Goal: Information Seeking & Learning: Check status

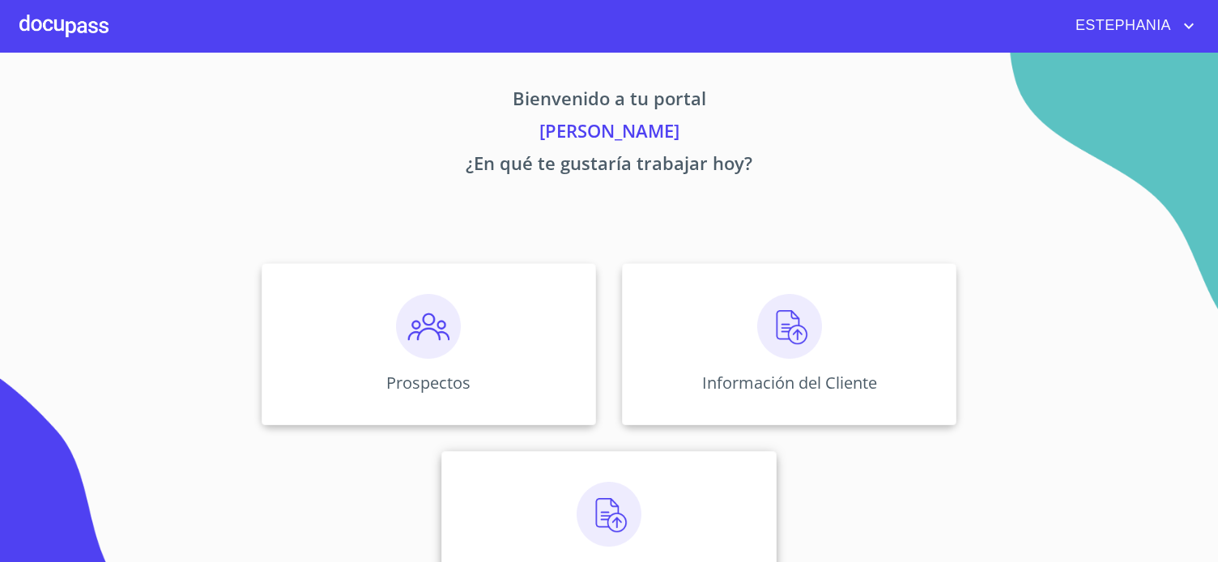
scroll to position [62, 0]
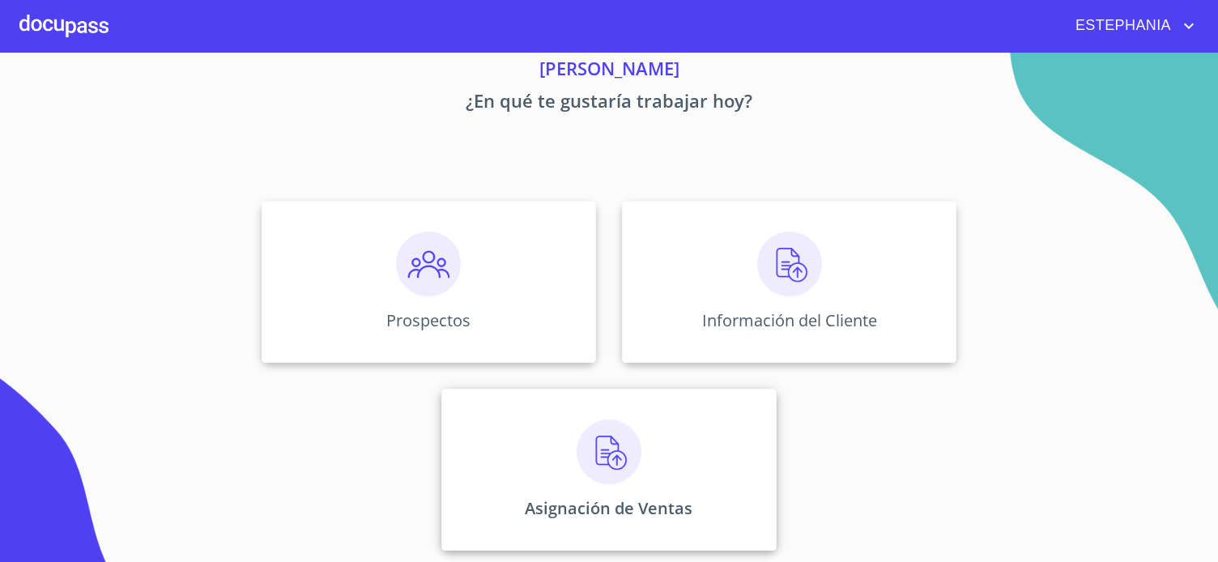
click at [630, 493] on div "Asignación de Ventas" at bounding box center [608, 470] width 335 height 162
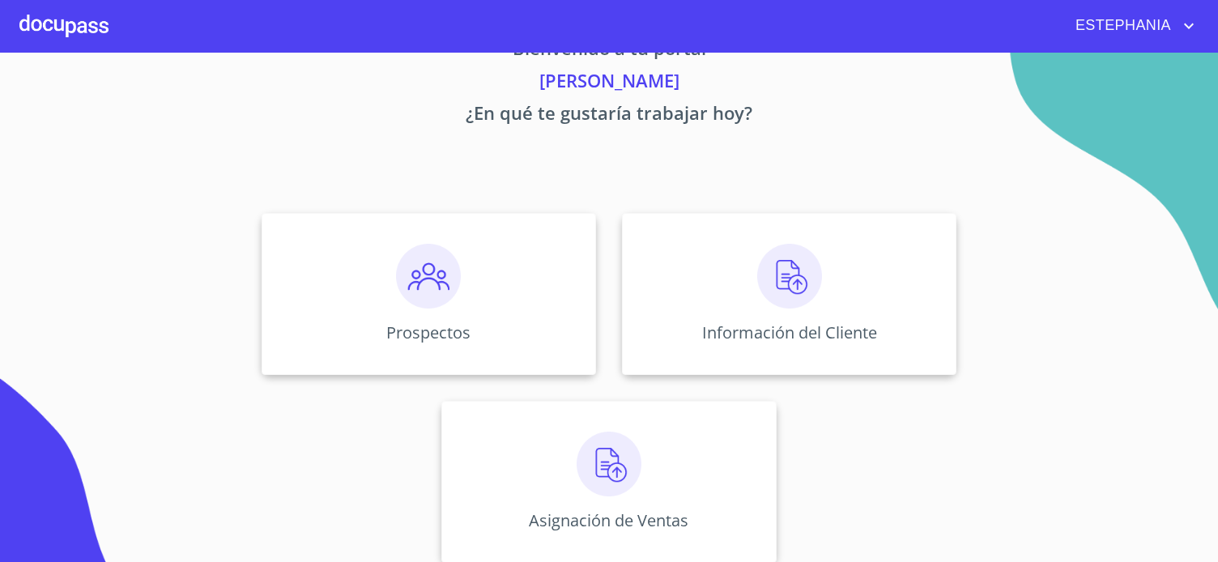
scroll to position [62, 0]
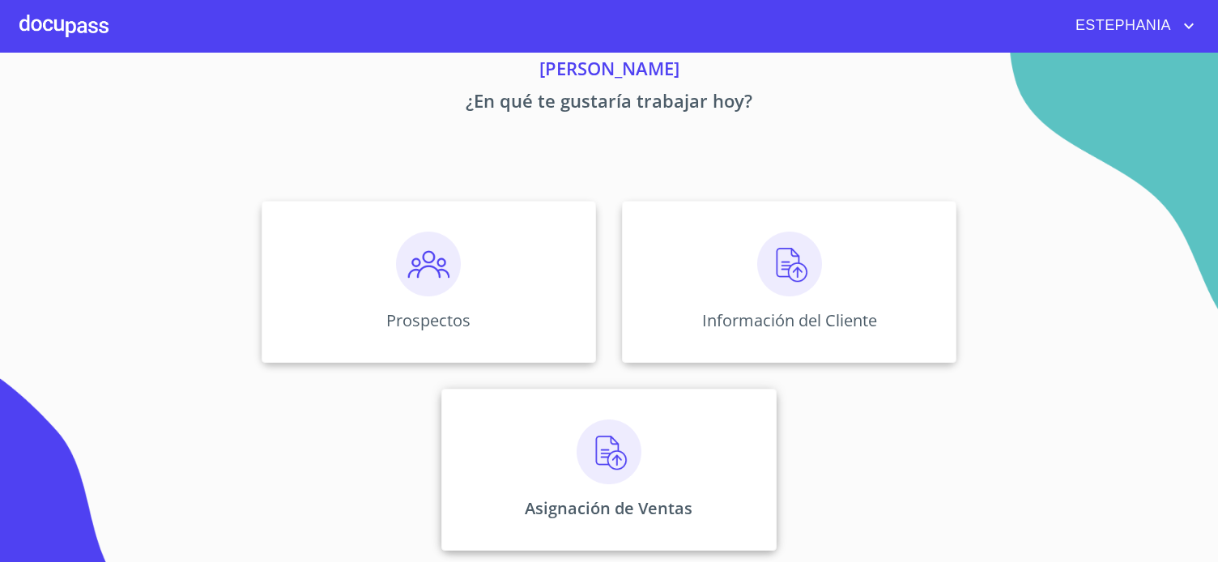
click at [694, 469] on div "Asignación de Ventas" at bounding box center [608, 470] width 335 height 162
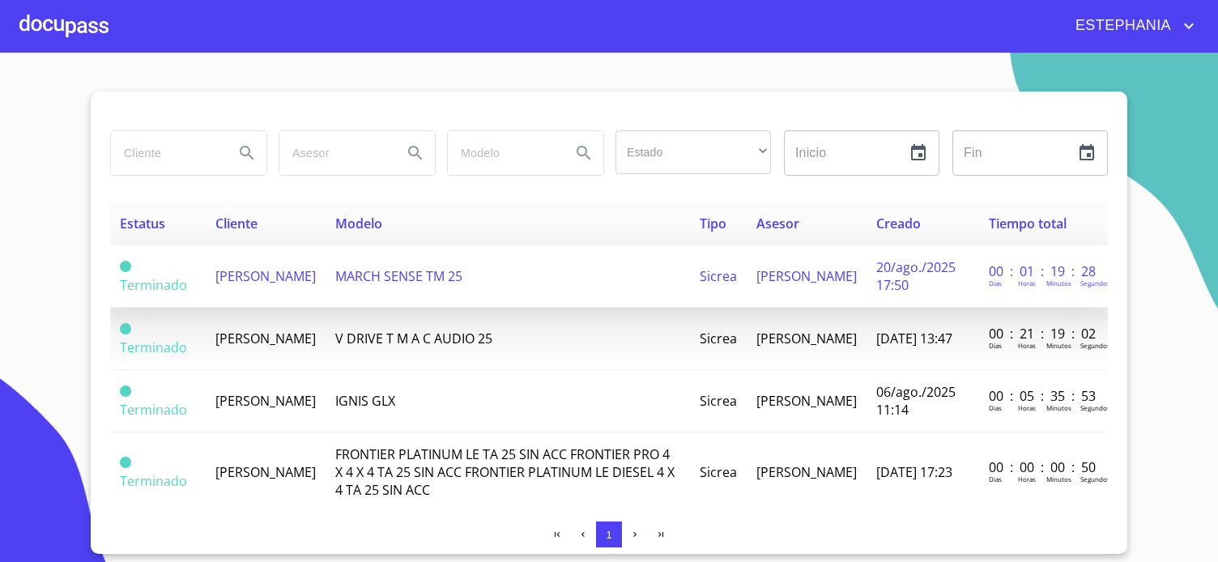
click at [326, 271] on td "[PERSON_NAME]" at bounding box center [266, 276] width 120 height 62
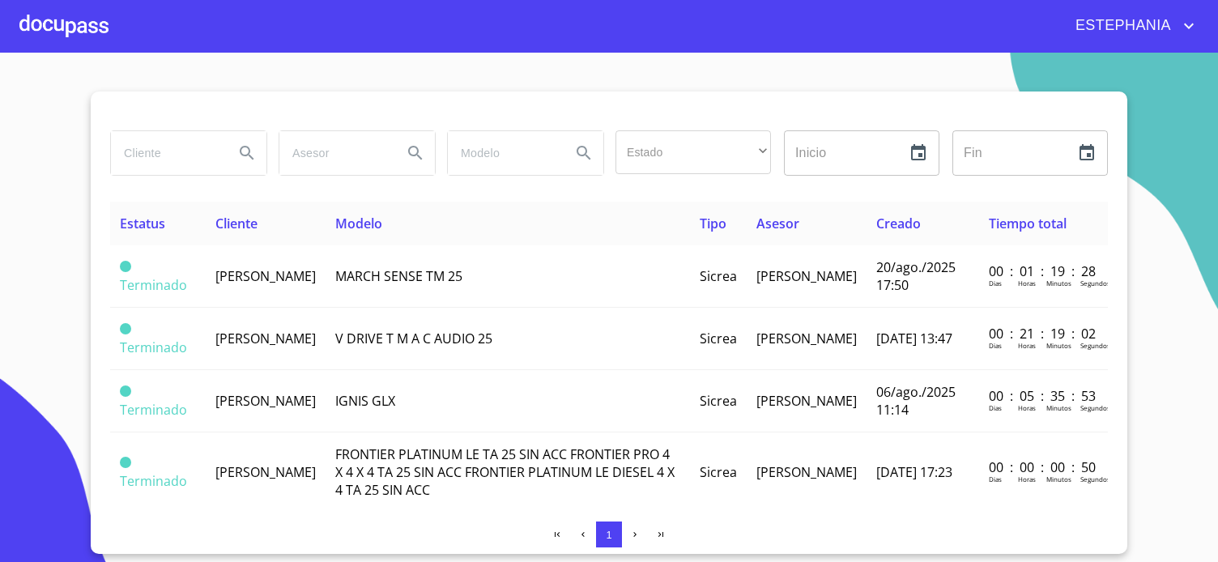
click at [77, 37] on div at bounding box center [63, 26] width 89 height 52
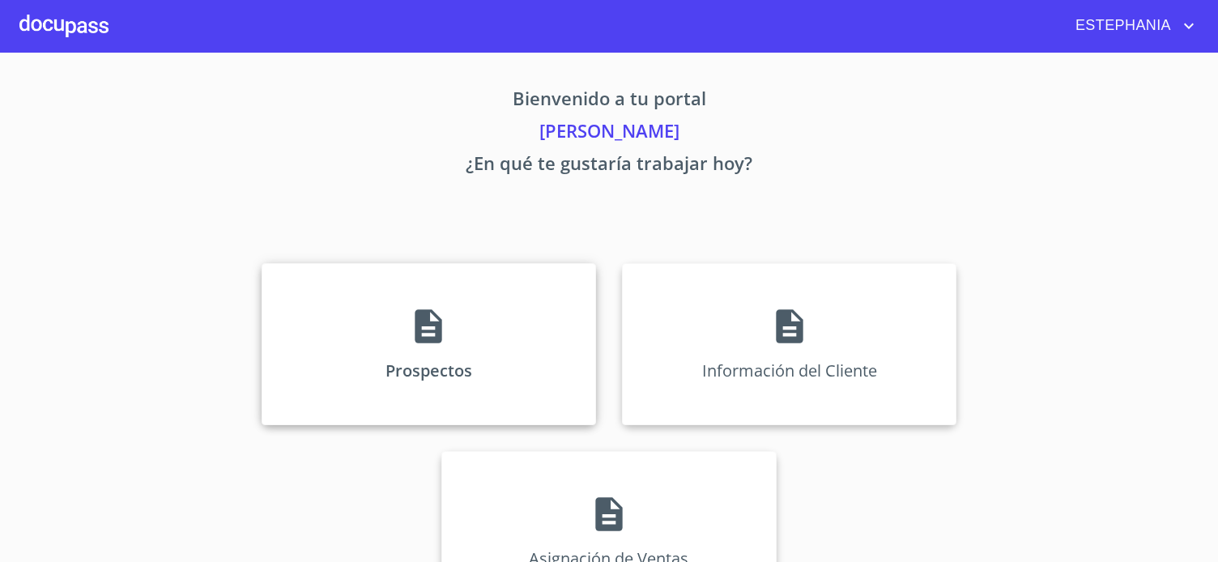
click at [328, 332] on div "Prospectos" at bounding box center [429, 344] width 335 height 162
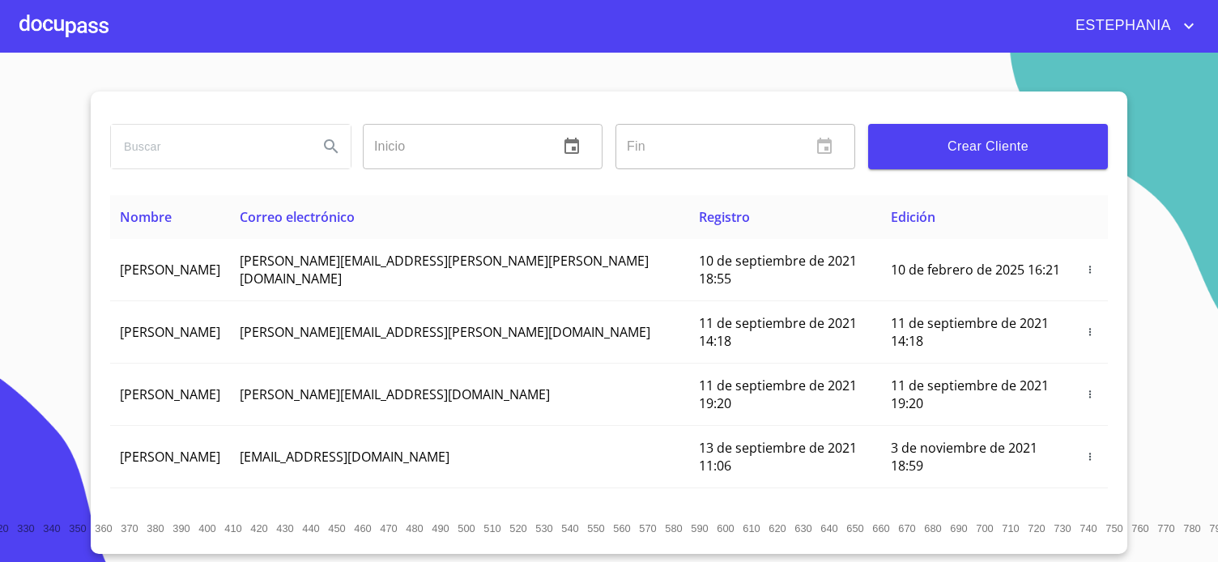
click at [191, 142] on input "search" at bounding box center [208, 147] width 194 height 44
type input "[PERSON_NAME]"
click at [339, 154] on icon "Search" at bounding box center [331, 146] width 19 height 19
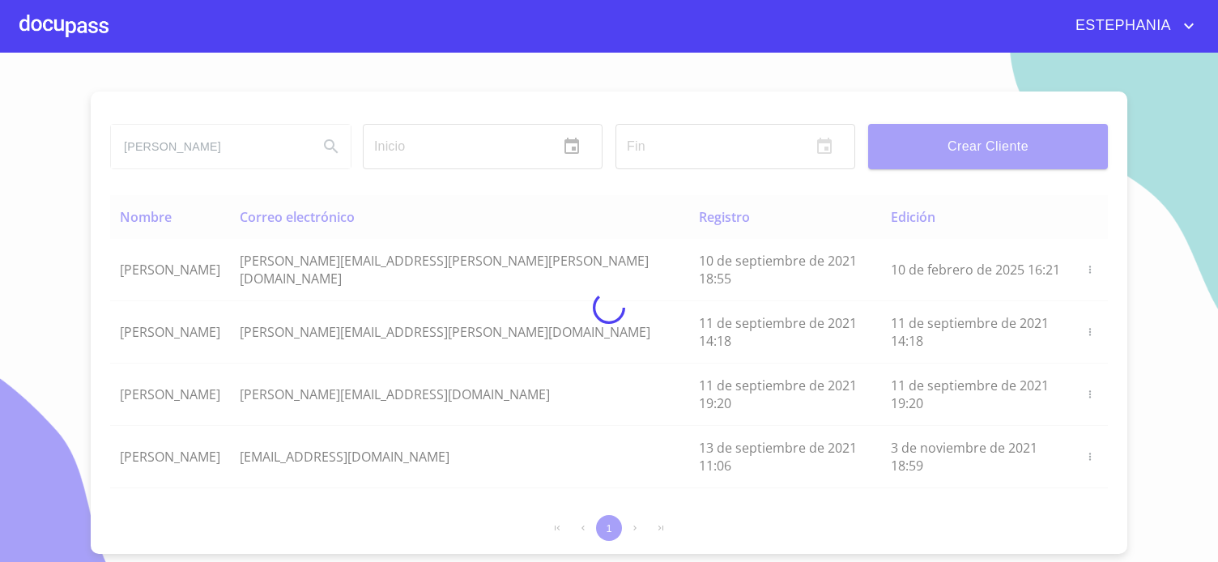
type button "[PERSON_NAME]"
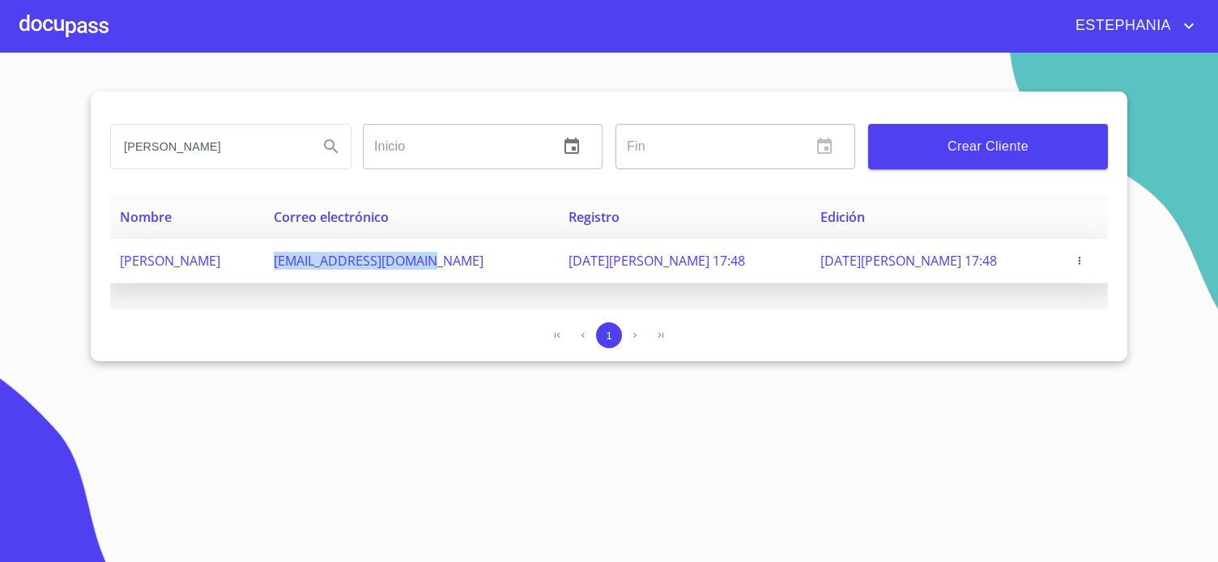
drag, startPoint x: 380, startPoint y: 262, endPoint x: 542, endPoint y: 269, distance: 162.1
click at [542, 269] on td "[EMAIL_ADDRESS][DOMAIN_NAME]" at bounding box center [411, 261] width 295 height 45
copy span "[EMAIL_ADDRESS][DOMAIN_NAME]"
click at [638, 271] on td "[DATE][PERSON_NAME] 17:48" at bounding box center [685, 261] width 252 height 45
click at [650, 262] on span "[DATE][PERSON_NAME] 17:48" at bounding box center [657, 261] width 177 height 18
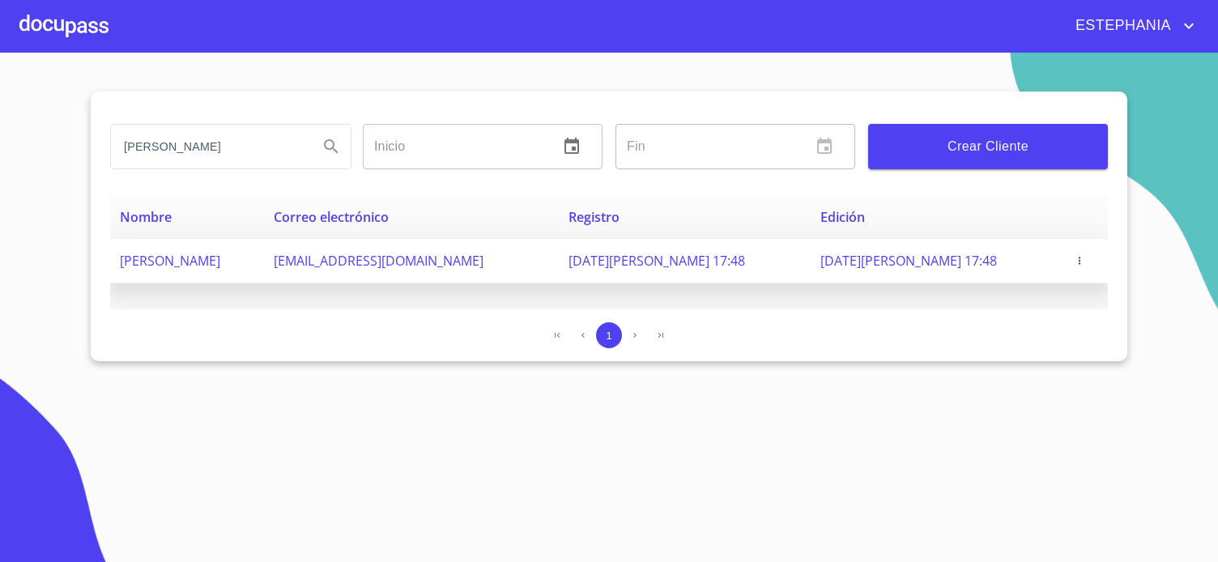
click at [254, 250] on td "[PERSON_NAME]" at bounding box center [187, 261] width 154 height 45
click at [220, 260] on span "[PERSON_NAME]" at bounding box center [170, 261] width 100 height 18
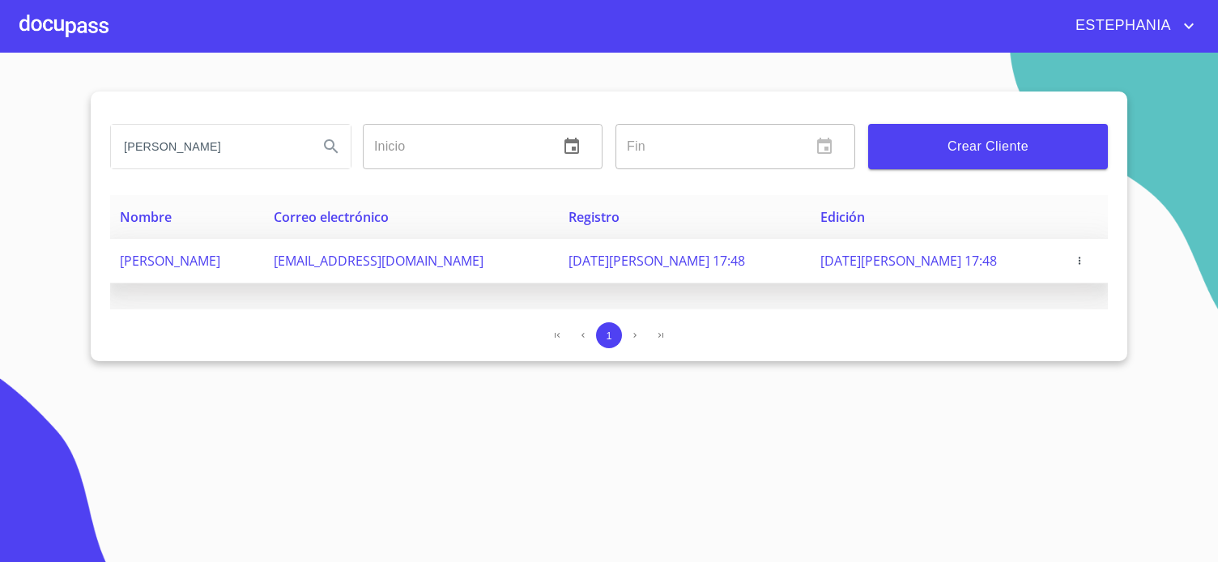
click at [618, 257] on span "[DATE][PERSON_NAME] 17:48" at bounding box center [657, 261] width 177 height 18
click at [619, 257] on span "[DATE][PERSON_NAME] 17:48" at bounding box center [657, 261] width 177 height 18
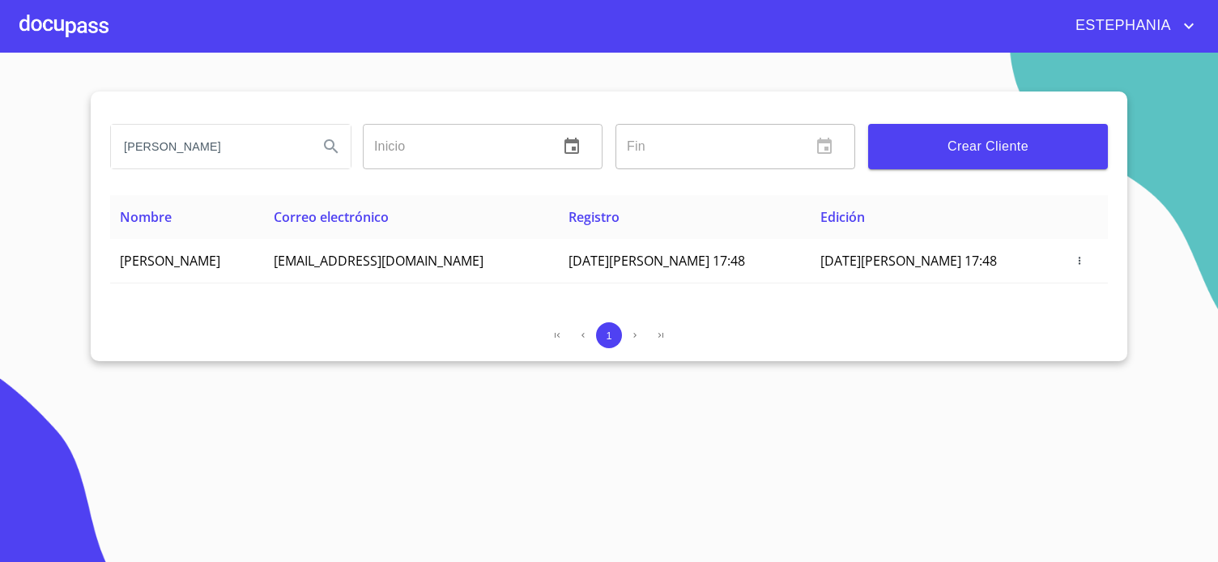
click at [87, 33] on div at bounding box center [63, 26] width 89 height 52
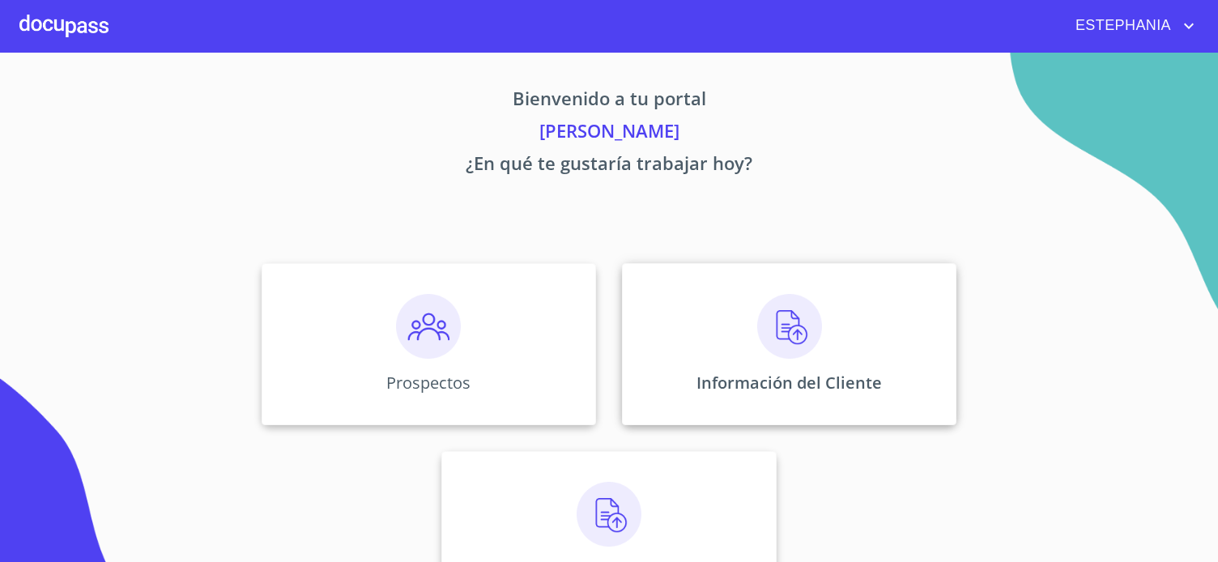
click at [779, 385] on p "Información del Cliente" at bounding box center [789, 383] width 185 height 22
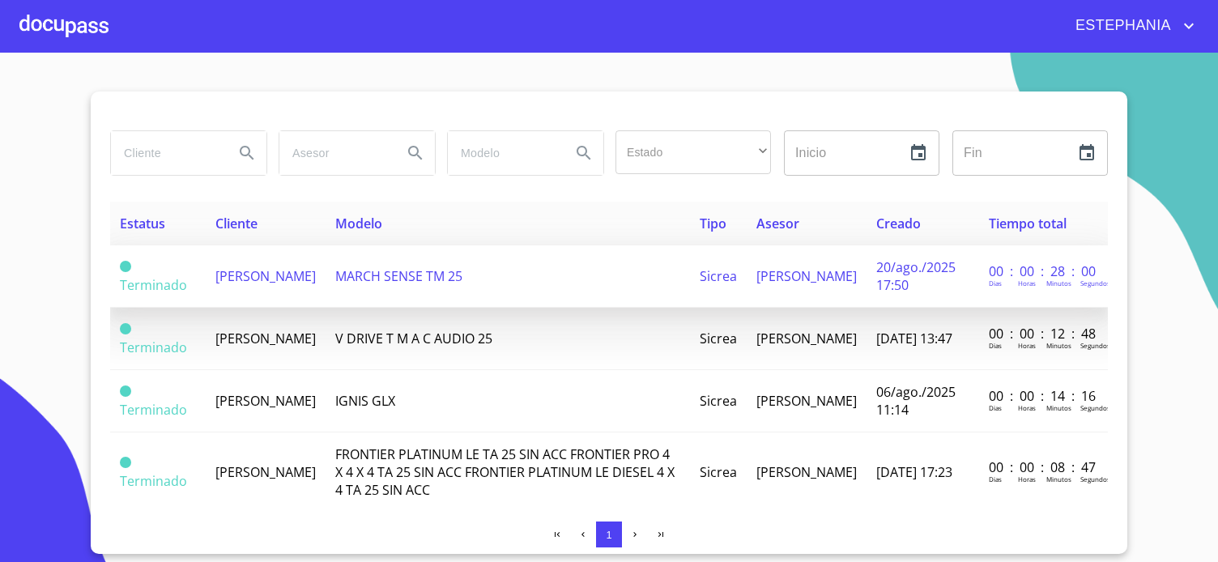
click at [286, 278] on span "[PERSON_NAME]" at bounding box center [265, 276] width 100 height 18
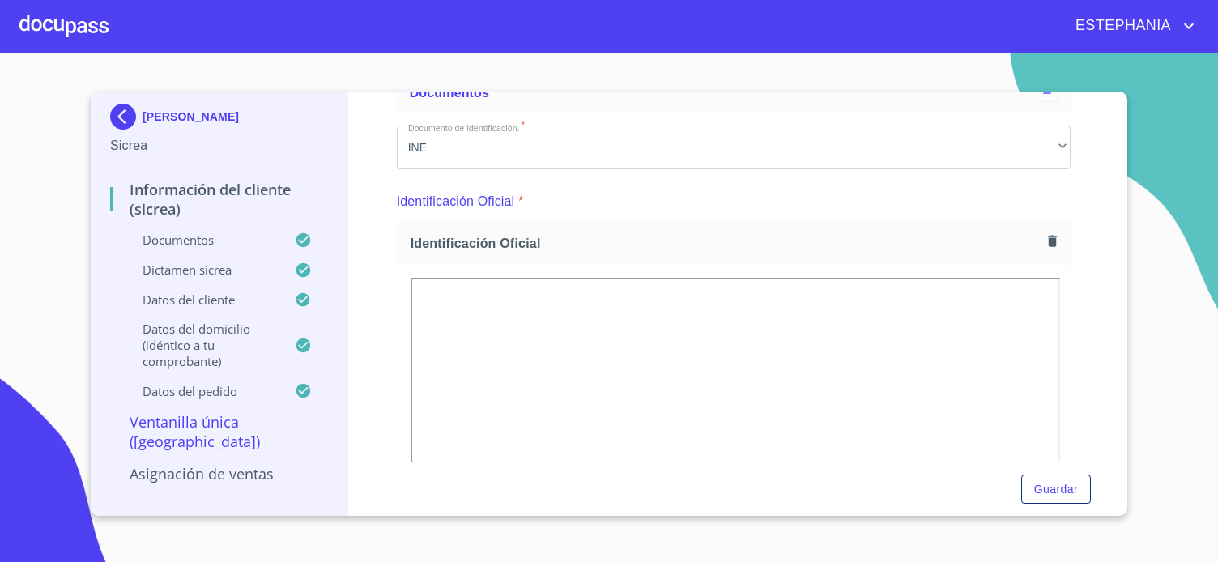
scroll to position [106, 0]
click at [211, 465] on p "Asignación de Ventas" at bounding box center [219, 473] width 218 height 19
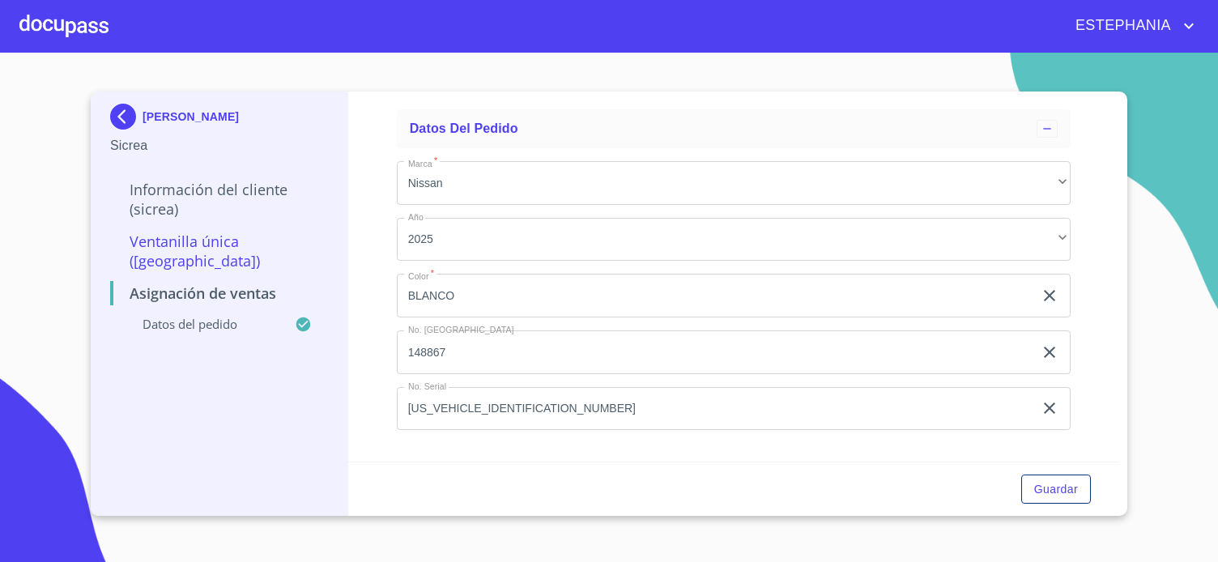
scroll to position [0, 0]
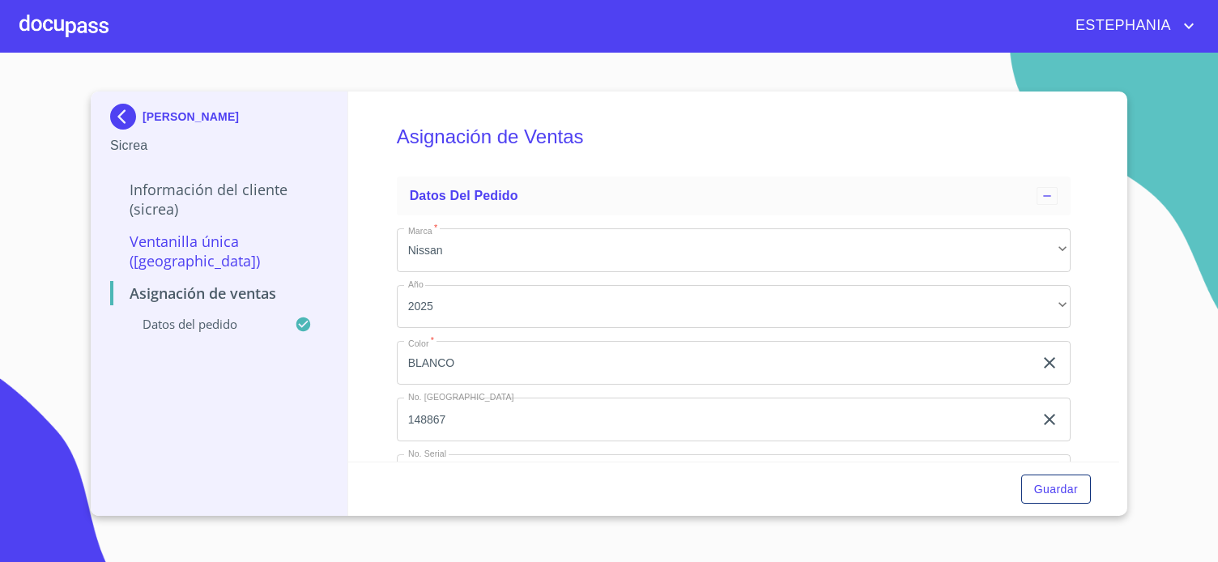
click at [181, 242] on p "Ventanilla Única ([GEOGRAPHIC_DATA])" at bounding box center [219, 251] width 218 height 39
click at [258, 243] on p "Ventanilla Única ([GEOGRAPHIC_DATA])" at bounding box center [219, 251] width 218 height 39
click at [171, 203] on p "Información del Cliente (Sicrea)" at bounding box center [219, 199] width 218 height 39
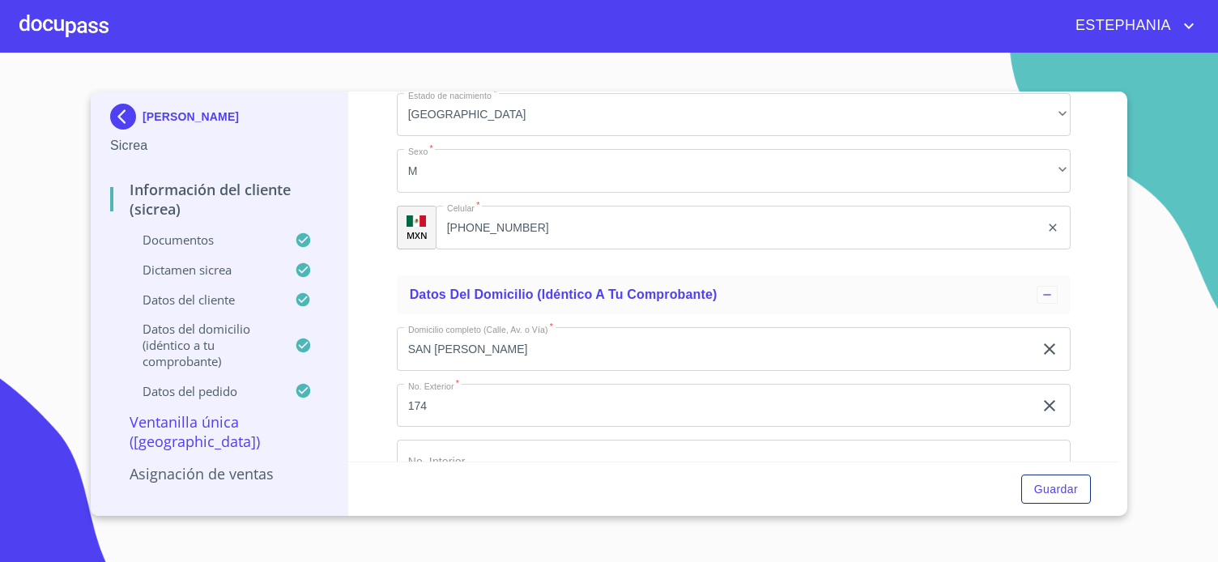
scroll to position [5392, 0]
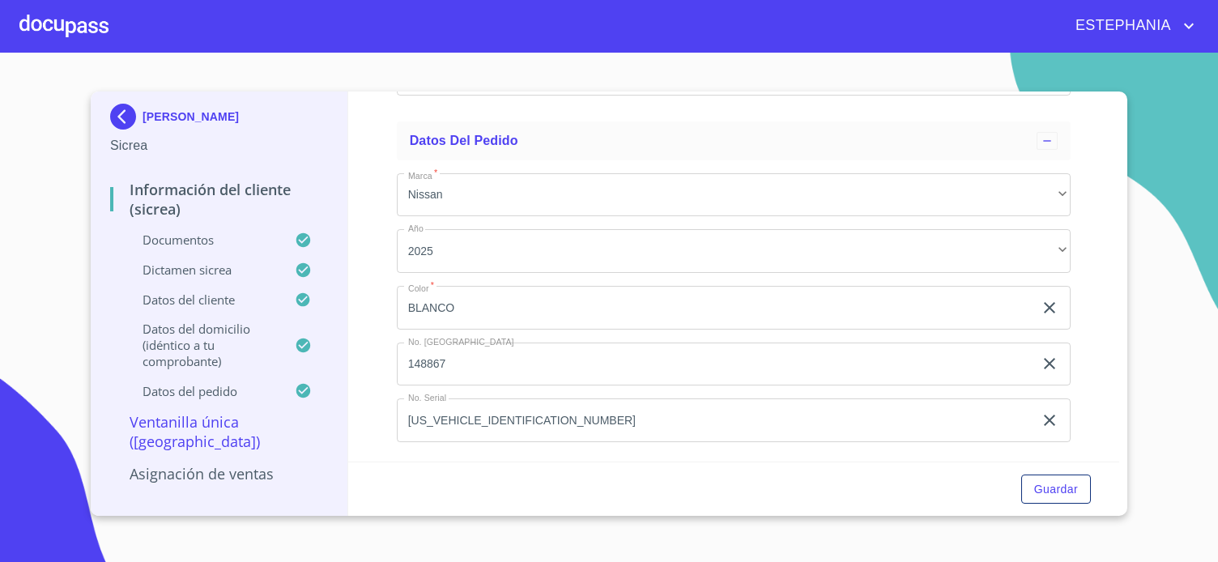
drag, startPoint x: 526, startPoint y: 268, endPoint x: 427, endPoint y: 266, distance: 98.9
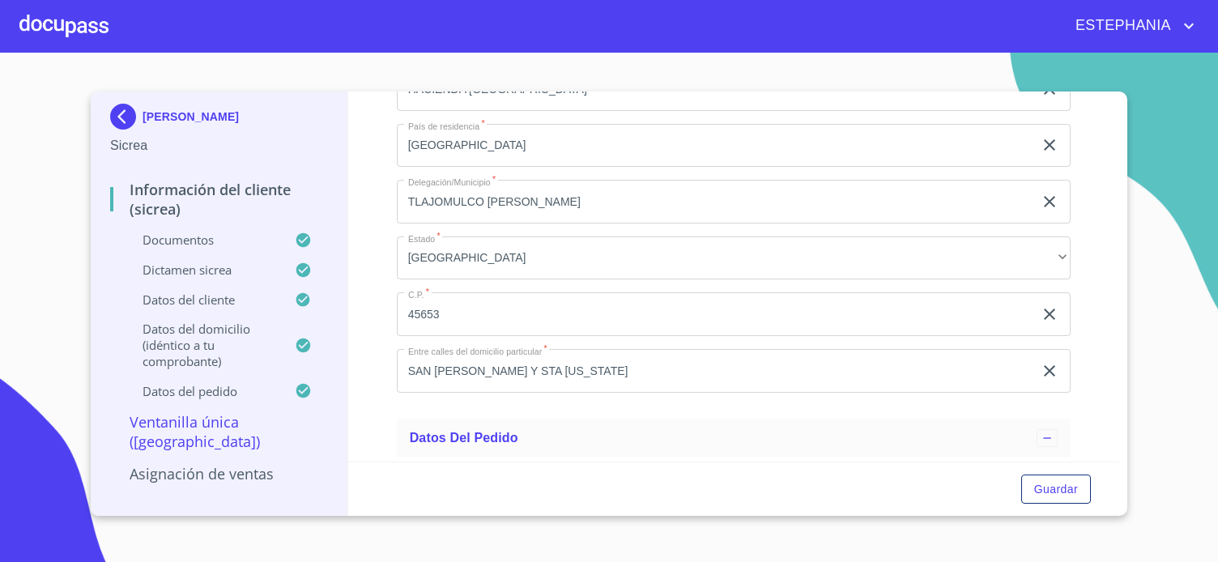
scroll to position [5073, 0]
